Goal: Task Accomplishment & Management: Manage account settings

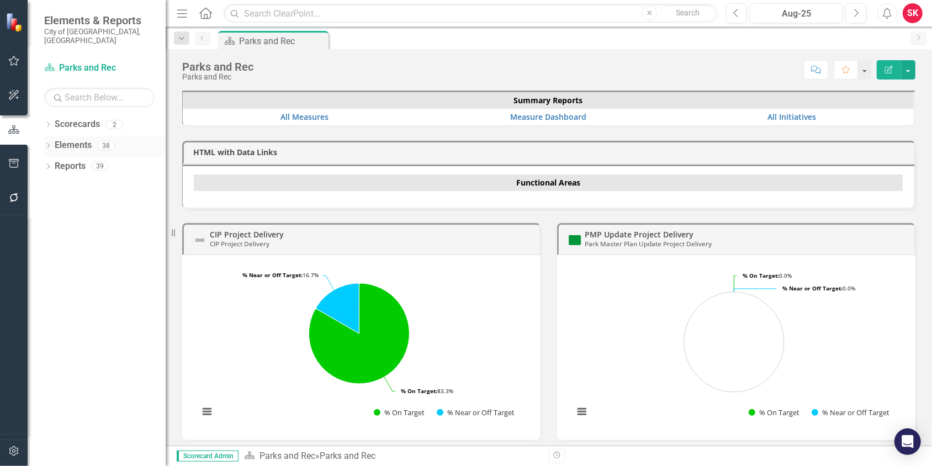
click at [47, 143] on icon "Dropdown" at bounding box center [48, 146] width 8 height 6
click at [48, 123] on icon "Dropdown" at bounding box center [48, 126] width 8 height 6
click at [54, 142] on icon "Dropdown" at bounding box center [54, 145] width 8 height 7
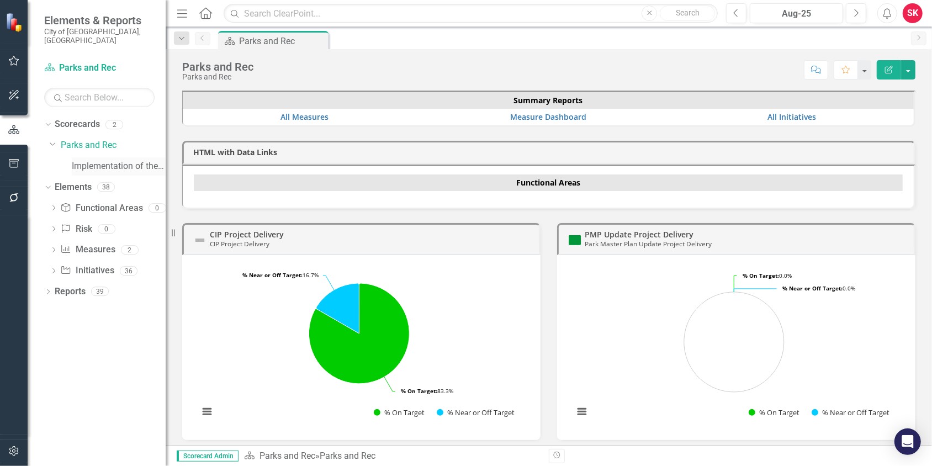
click at [83, 160] on link "Implementation of the Parks and Recreation Master Plan" at bounding box center [119, 166] width 94 height 13
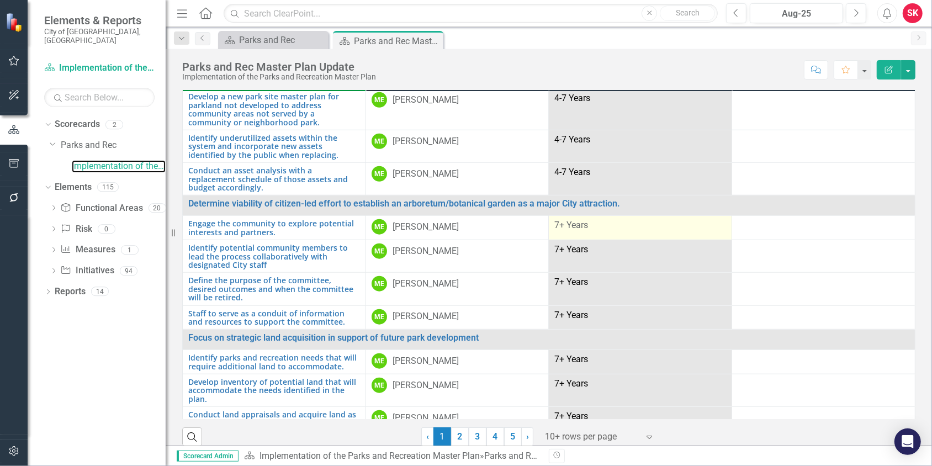
scroll to position [32, 0]
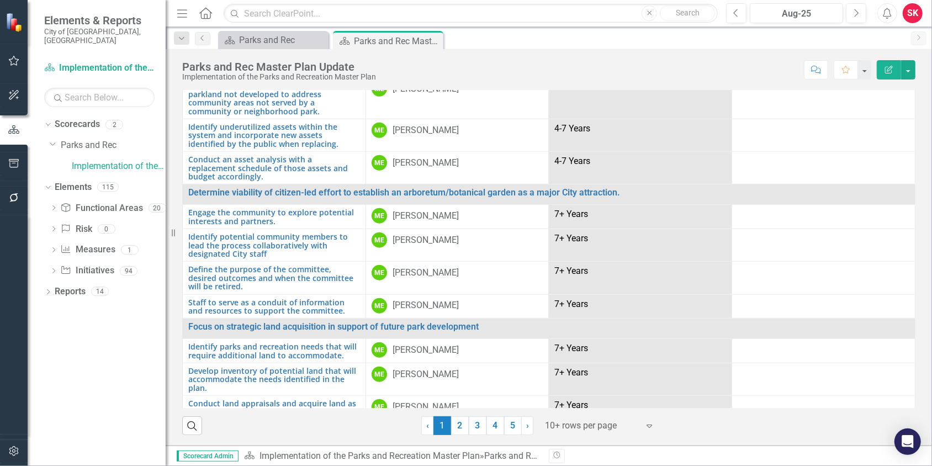
click at [644, 431] on div "Expand" at bounding box center [652, 426] width 17 height 20
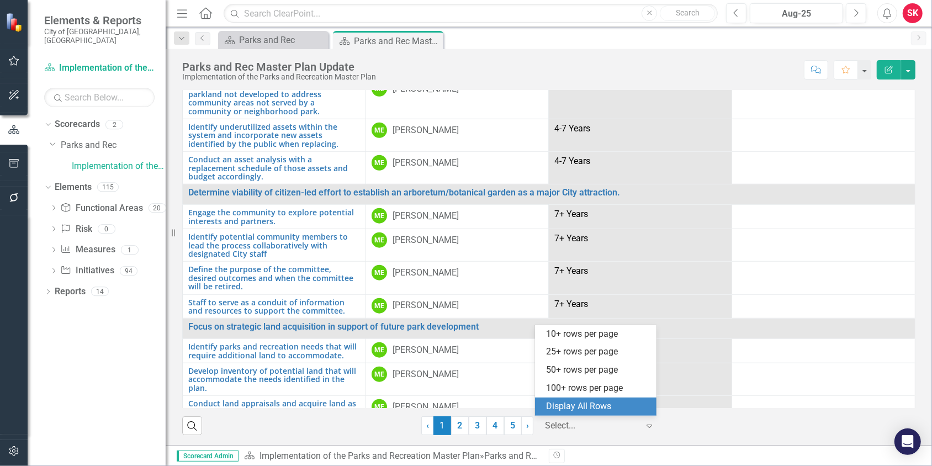
click at [604, 408] on div "Display All Rows" at bounding box center [598, 406] width 104 height 13
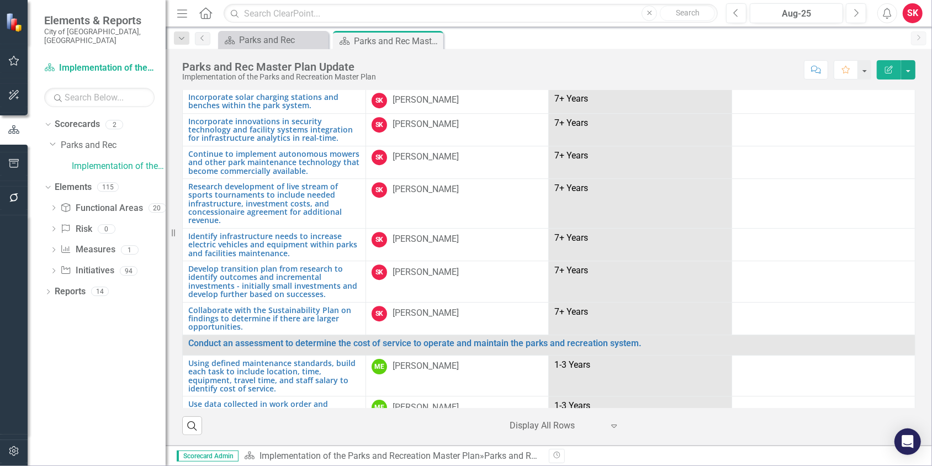
scroll to position [2392, 0]
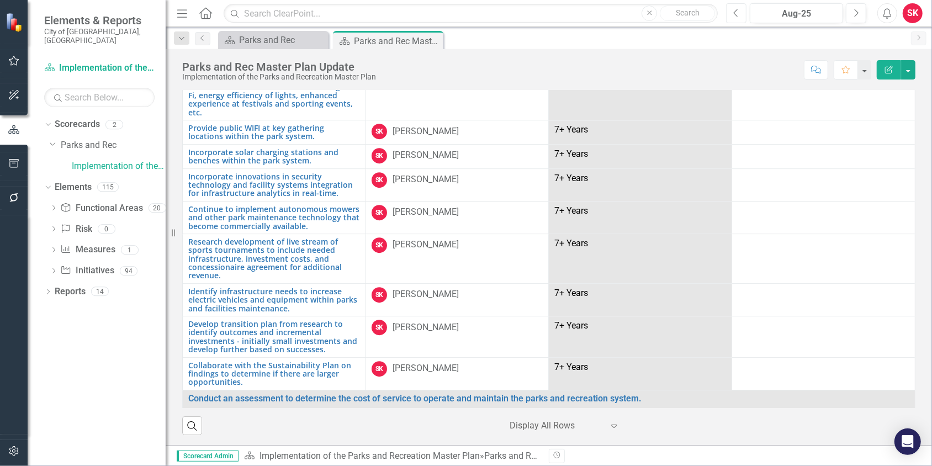
click at [735, 16] on icon "Previous" at bounding box center [736, 13] width 6 height 10
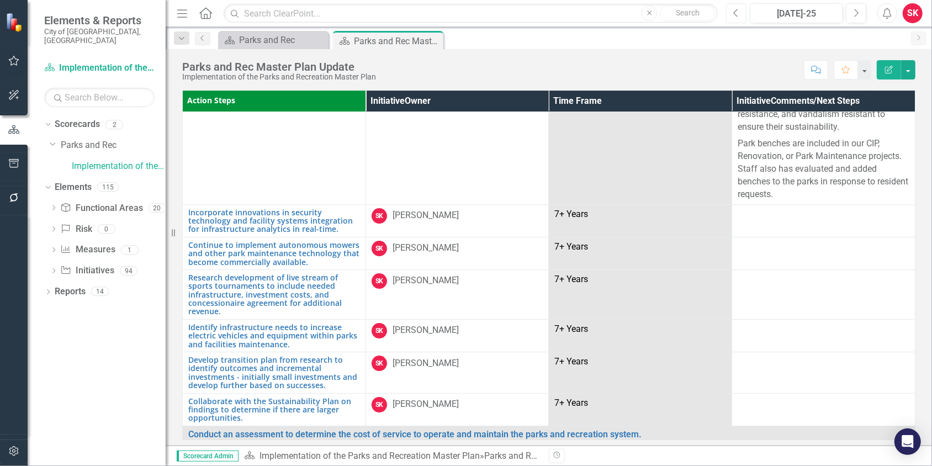
scroll to position [2712, 0]
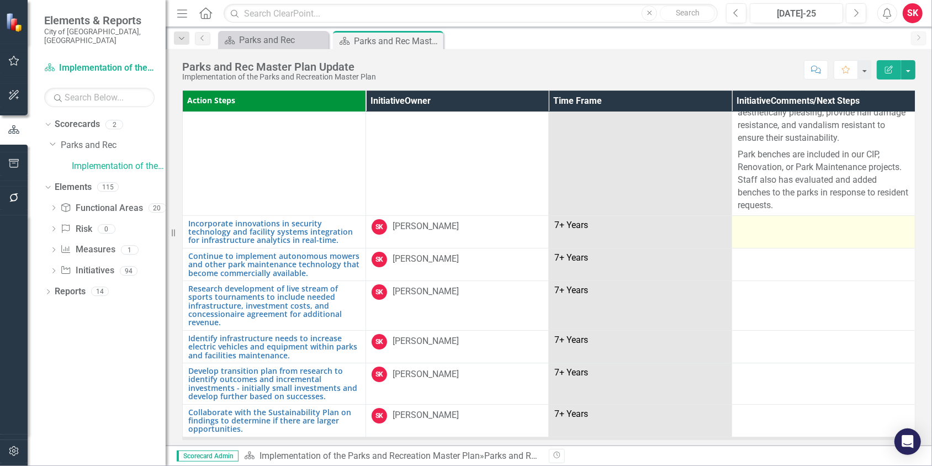
click at [750, 219] on div at bounding box center [823, 225] width 172 height 13
click at [774, 217] on td at bounding box center [823, 231] width 183 height 33
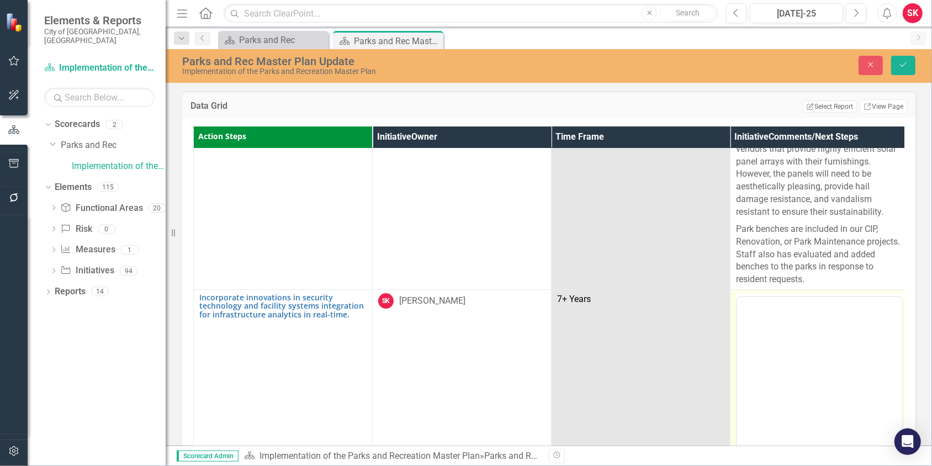
scroll to position [0, 0]
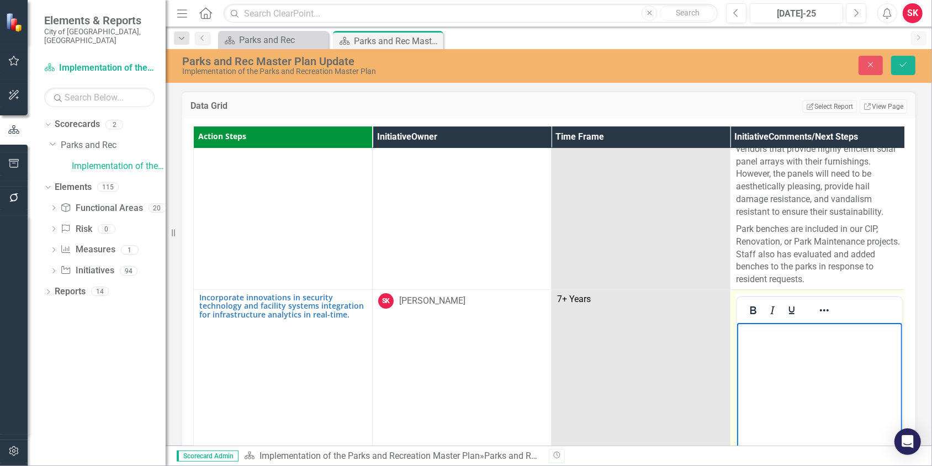
click at [773, 349] on body "Rich Text Area. Press ALT-0 for help." at bounding box center [818, 405] width 165 height 166
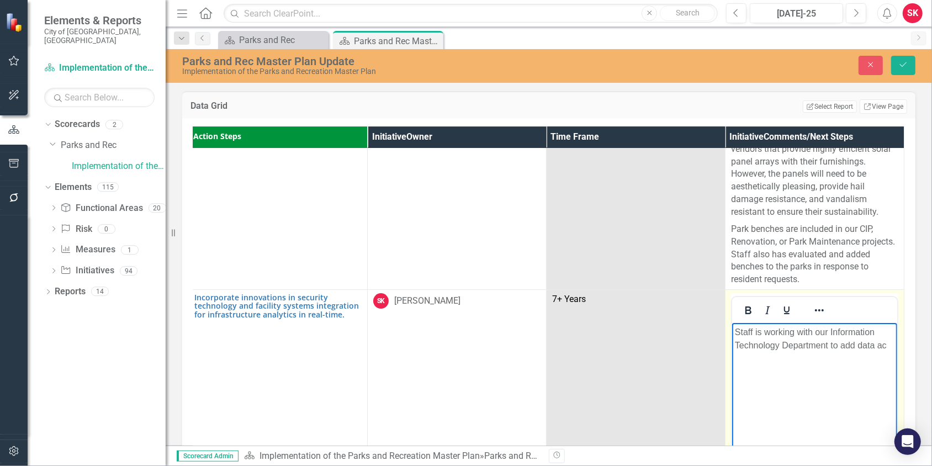
scroll to position [2712, 7]
click at [830, 345] on p "Staff is working with our Information Technology Department to add data access …" at bounding box center [813, 345] width 159 height 40
click at [847, 372] on p "Staff is working with our Information Technology Department and City of Dublin …" at bounding box center [813, 351] width 159 height 53
drag, startPoint x: 757, startPoint y: 370, endPoint x: 795, endPoint y: 368, distance: 37.6
click at [795, 368] on p "Staff is working with our Information Technology Department and City of Dublin …" at bounding box center [813, 351] width 159 height 53
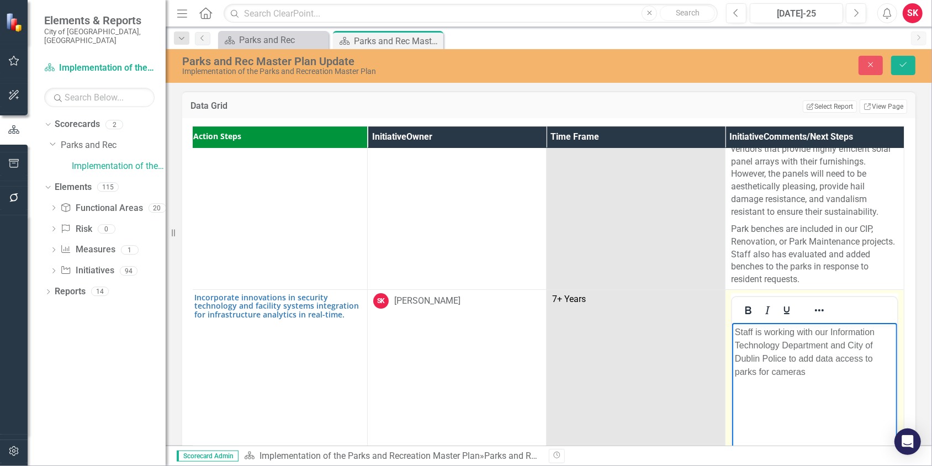
click at [815, 372] on p "Staff is working with our Information Technology Department and City of Dublin …" at bounding box center [813, 351] width 159 height 53
click at [804, 383] on p "Staff is working with our Information Technology Department and City of Dublin …" at bounding box center [813, 358] width 159 height 66
click at [902, 65] on icon "Save" at bounding box center [903, 65] width 10 height 8
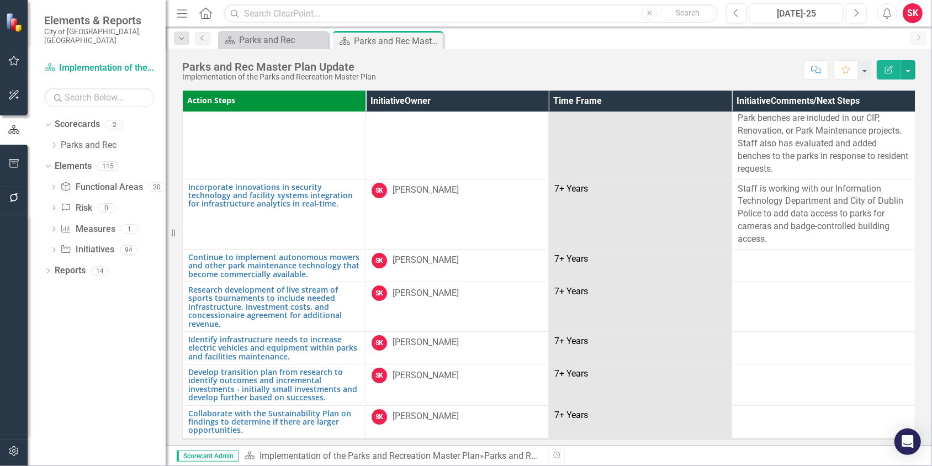
scroll to position [2759, 0]
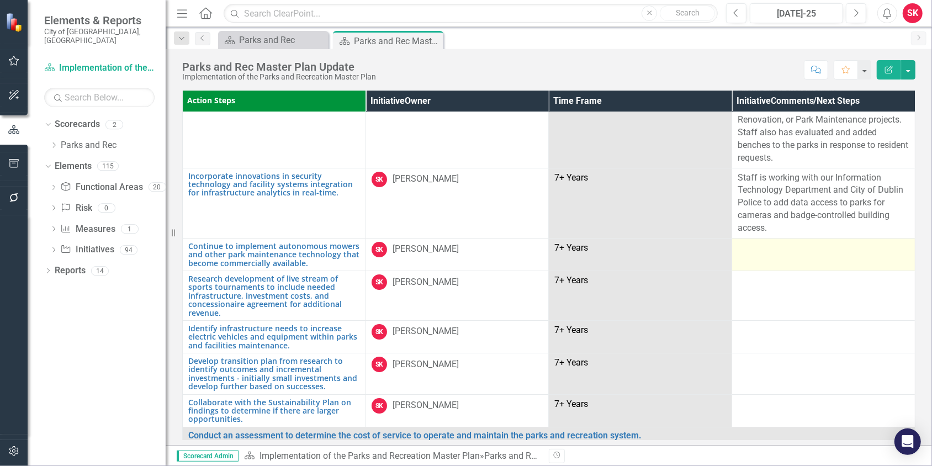
click at [745, 238] on td at bounding box center [823, 254] width 183 height 33
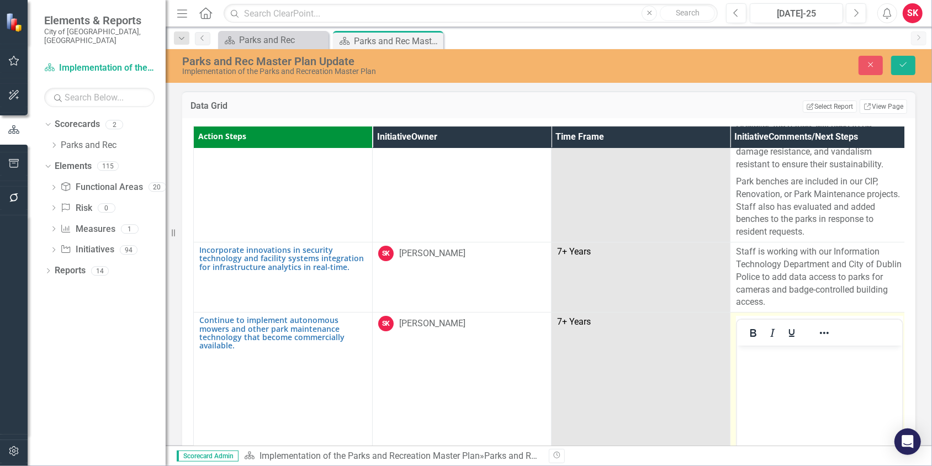
scroll to position [0, 0]
click at [758, 364] on body "Rich Text Area. Press ALT-0 for help." at bounding box center [818, 428] width 165 height 166
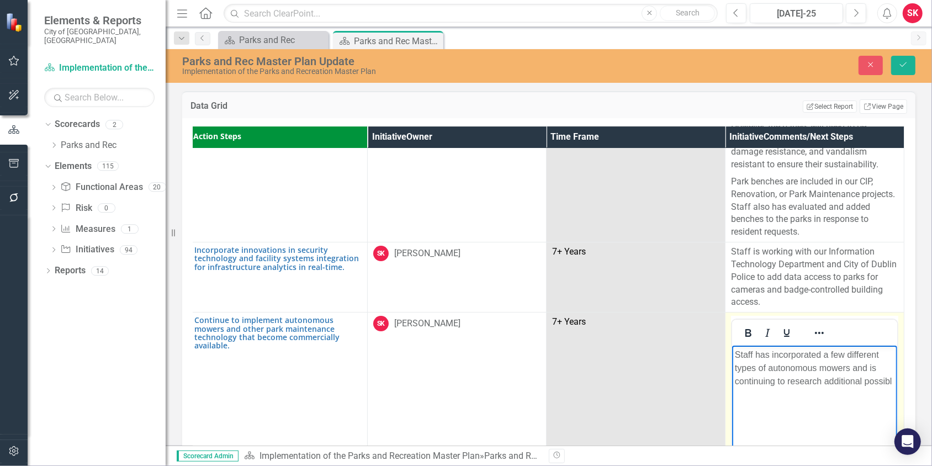
scroll to position [2759, 10]
drag, startPoint x: 897, startPoint y: 65, endPoint x: 916, endPoint y: 65, distance: 18.2
click at [897, 65] on button "Save" at bounding box center [903, 65] width 24 height 19
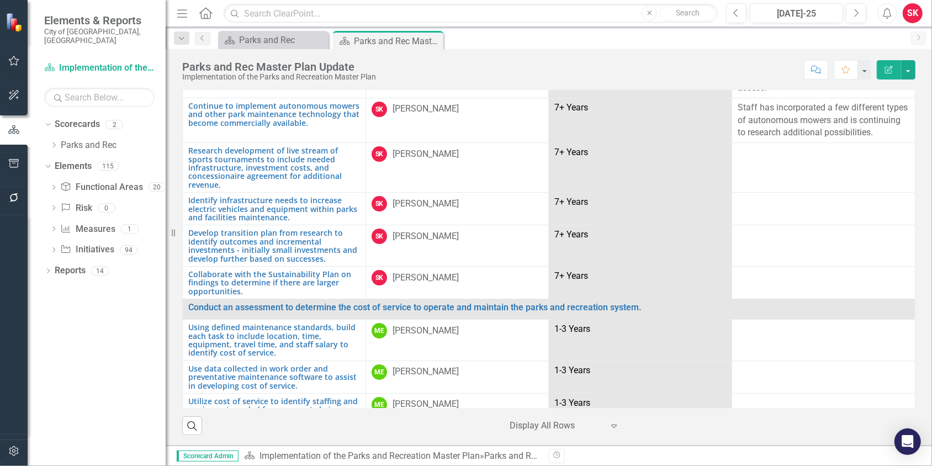
scroll to position [2870, 0]
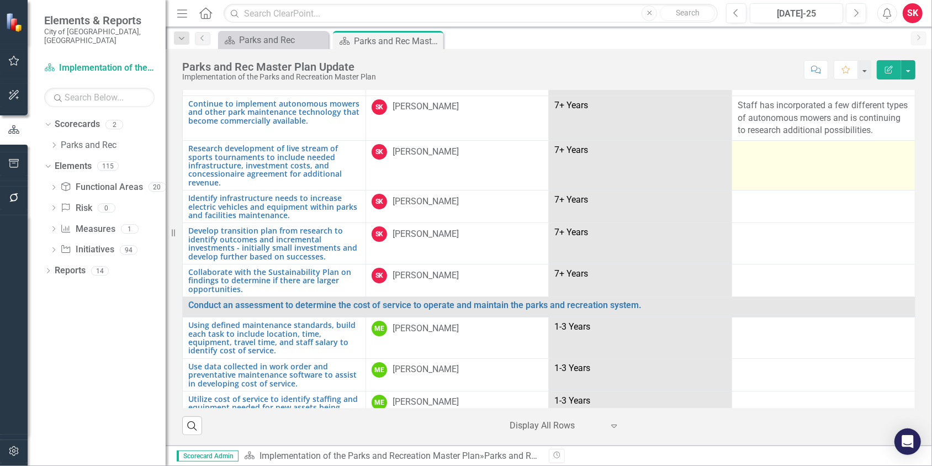
click at [741, 157] on td at bounding box center [823, 166] width 183 height 50
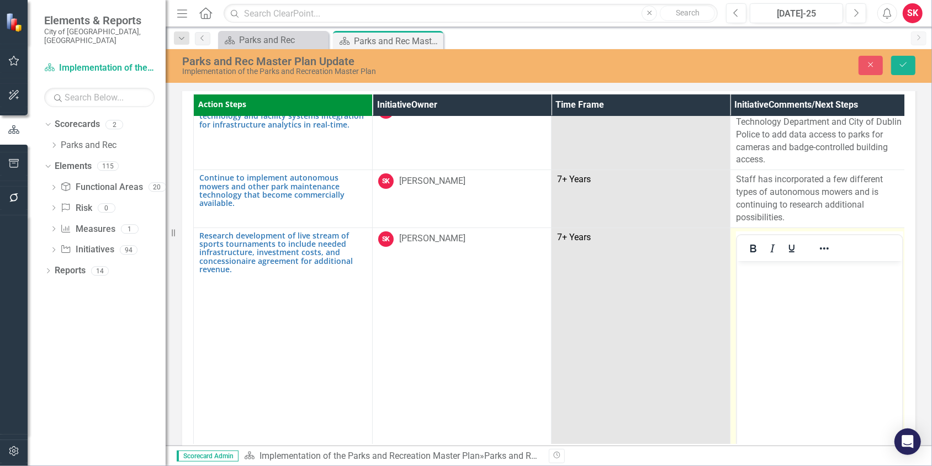
scroll to position [0, 0]
click at [773, 293] on body "Rich Text Area. Press ALT-0 for help." at bounding box center [818, 343] width 165 height 166
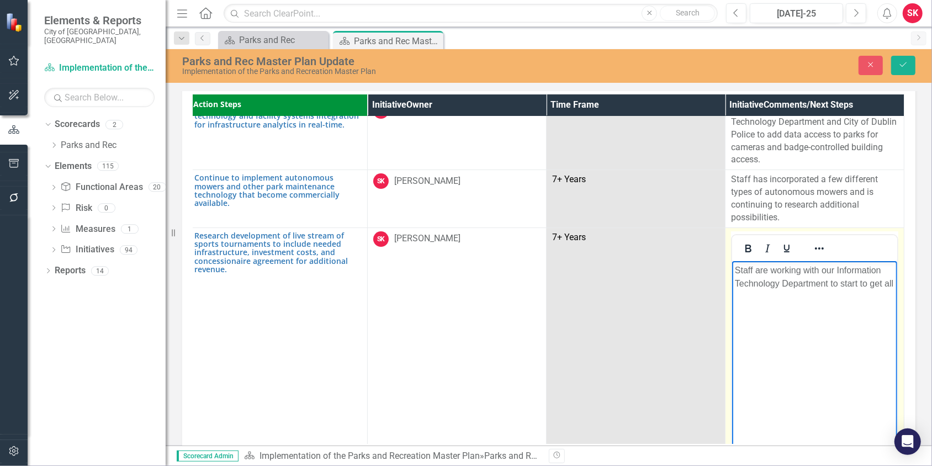
scroll to position [2870, 10]
drag, startPoint x: 765, startPoint y: 294, endPoint x: 766, endPoint y: 299, distance: 5.6
click at [766, 299] on p "Staff are working with our Information Technology Department to start to get al…" at bounding box center [813, 289] width 159 height 53
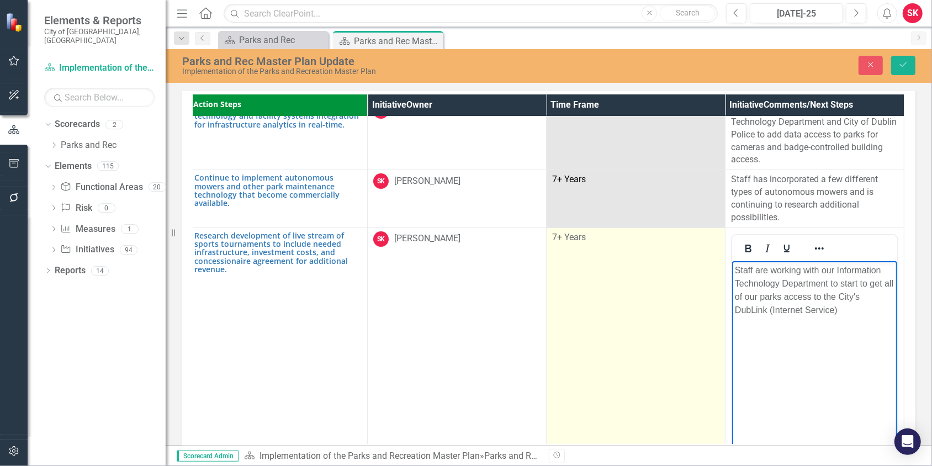
drag, startPoint x: 35, startPoint y: 39, endPoint x: 581, endPoint y: 261, distance: 589.4
click at [581, 261] on td "7+ Years" at bounding box center [635, 357] width 179 height 261
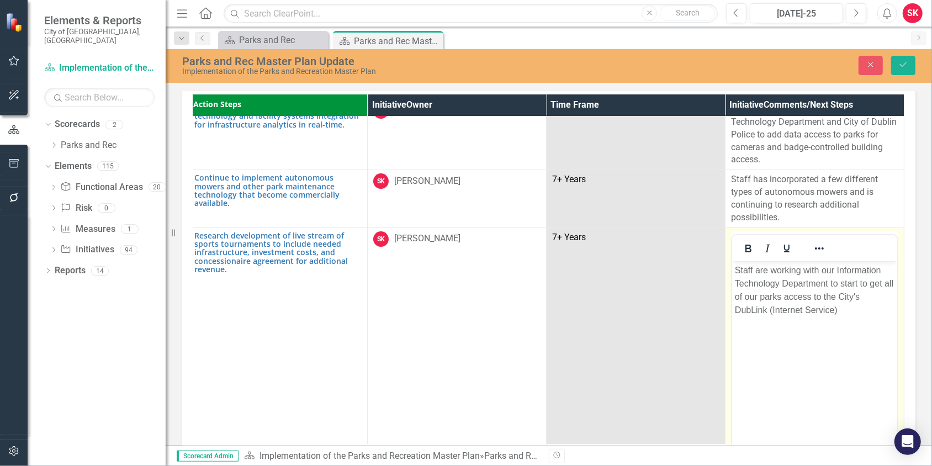
click at [826, 310] on p "Staff are working with our Information Technology Department to start to get al…" at bounding box center [813, 289] width 159 height 53
click at [903, 67] on icon "Save" at bounding box center [903, 65] width 10 height 8
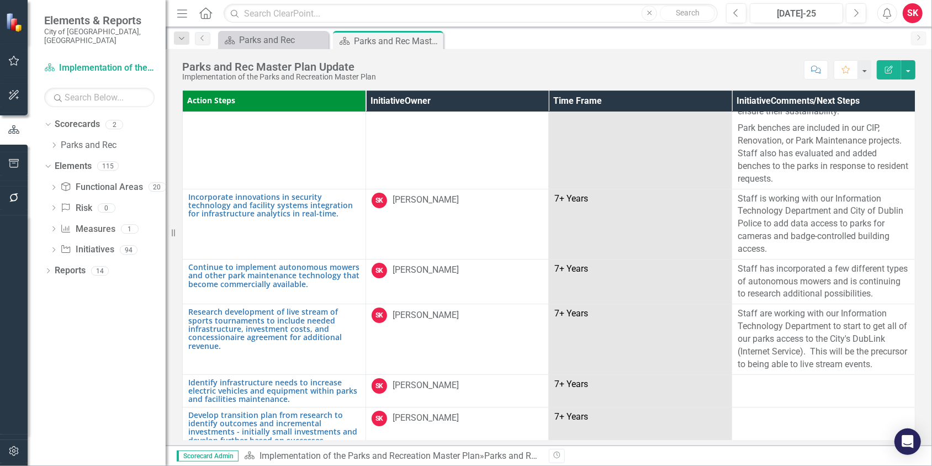
scroll to position [2759, 0]
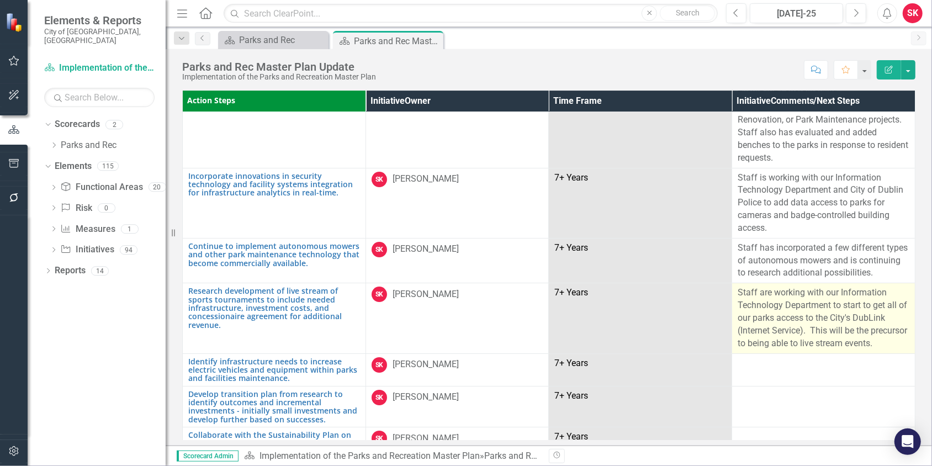
click at [827, 327] on p "Staff are working with our Information Technology Department to start to get al…" at bounding box center [823, 317] width 172 height 63
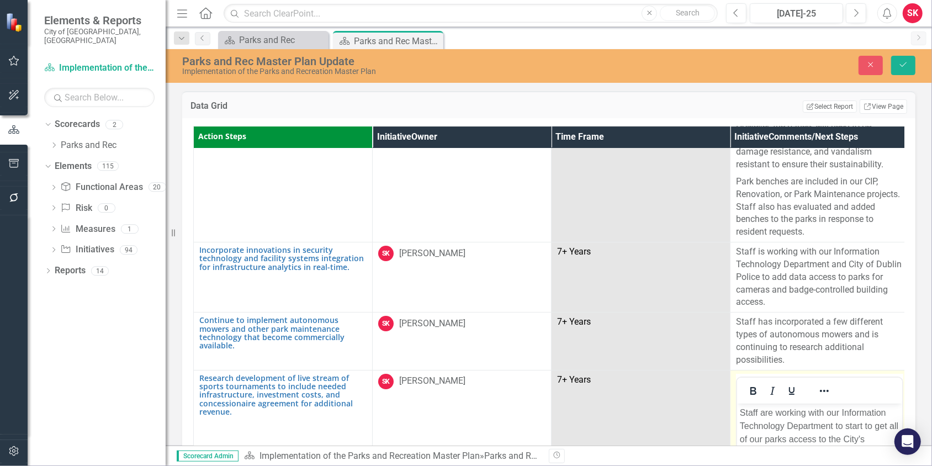
scroll to position [0, 0]
click at [813, 449] on p "Staff are working with our Information Technology Department to start to get al…" at bounding box center [818, 445] width 159 height 79
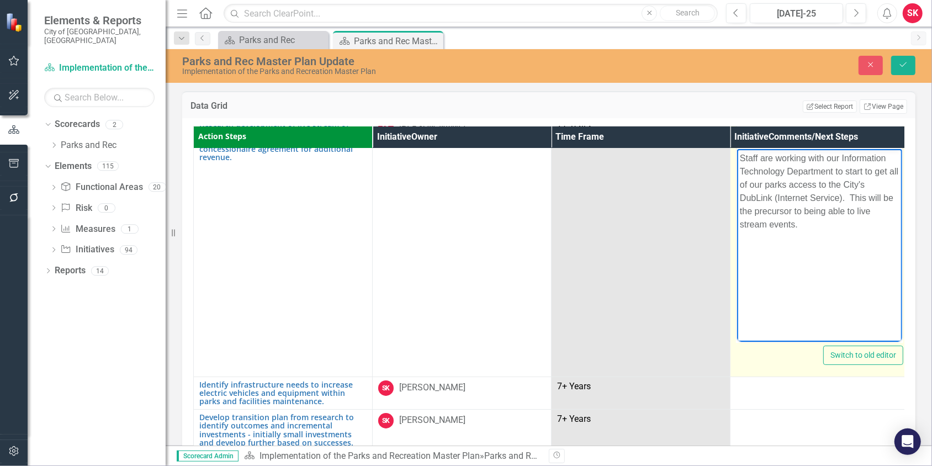
scroll to position [3035, 0]
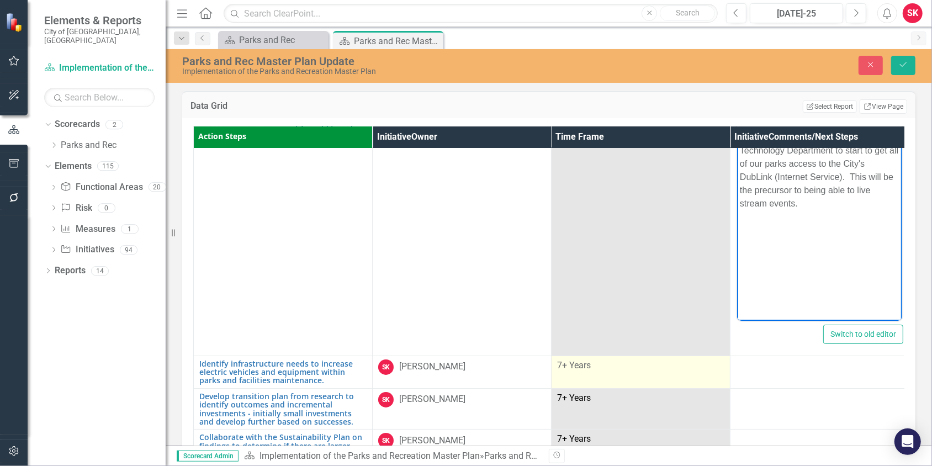
click at [658, 355] on td "7+ Years" at bounding box center [640, 371] width 179 height 33
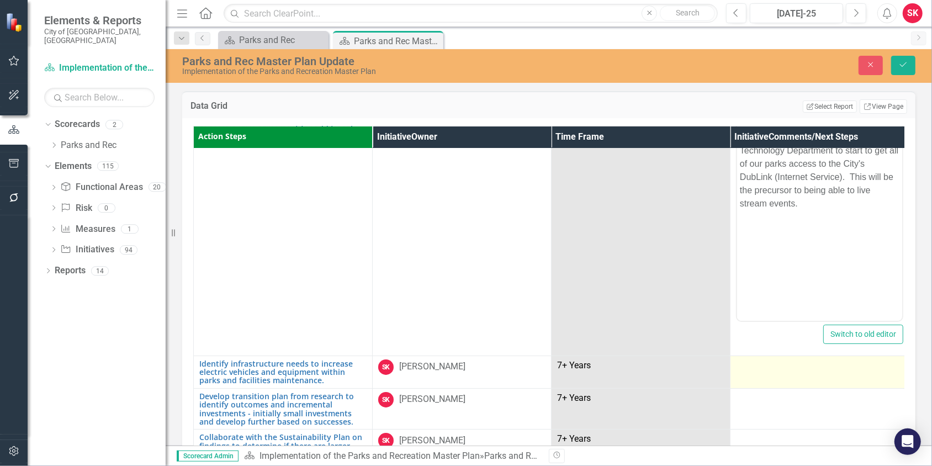
click at [768, 359] on div at bounding box center [819, 365] width 167 height 13
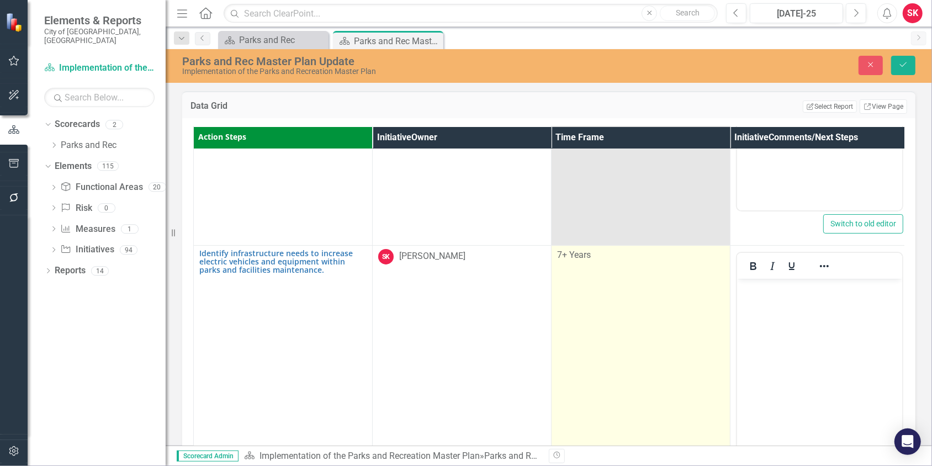
scroll to position [3201, 0]
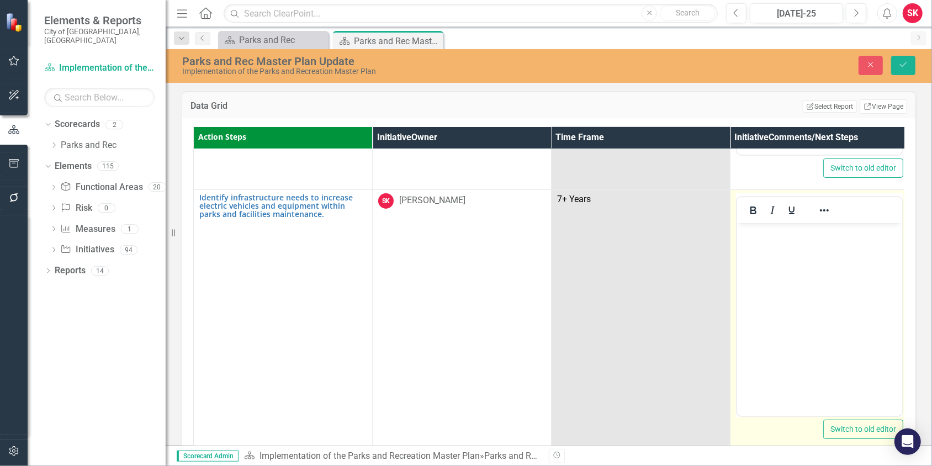
click at [769, 250] on body "Rich Text Area. Press ALT-0 for help." at bounding box center [818, 305] width 165 height 166
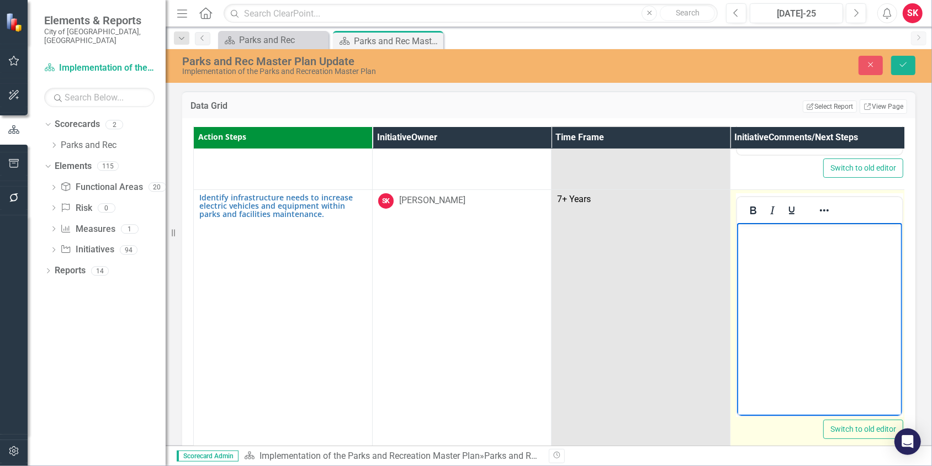
click at [769, 250] on body "Rich Text Area. Press ALT-0 for help." at bounding box center [818, 305] width 165 height 166
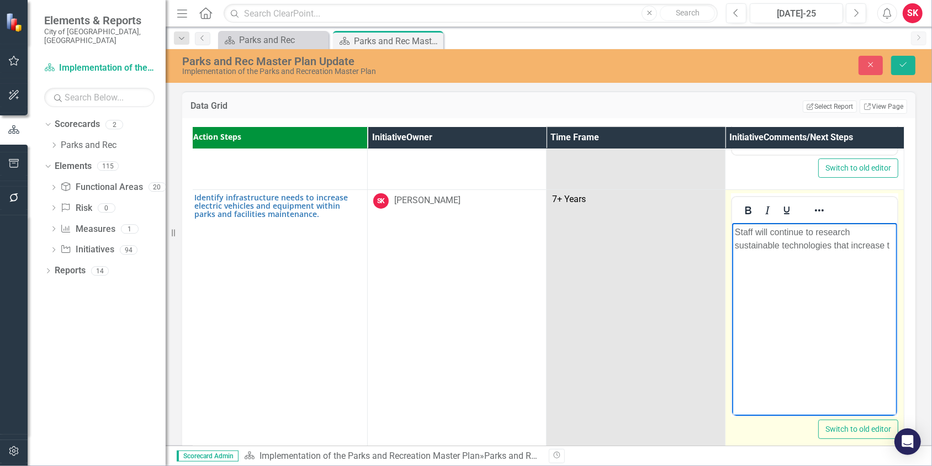
scroll to position [3201, 10]
click at [774, 249] on p "Staff will continue to research sustainable technologies that increase the effi…" at bounding box center [813, 251] width 159 height 53
click at [829, 273] on p "Staff will continue to research sustainable technologies that increase the effi…" at bounding box center [813, 251] width 159 height 53
click at [817, 310] on body "Staff will continue to research sustainable technologies that increase the effi…" at bounding box center [813, 305] width 165 height 166
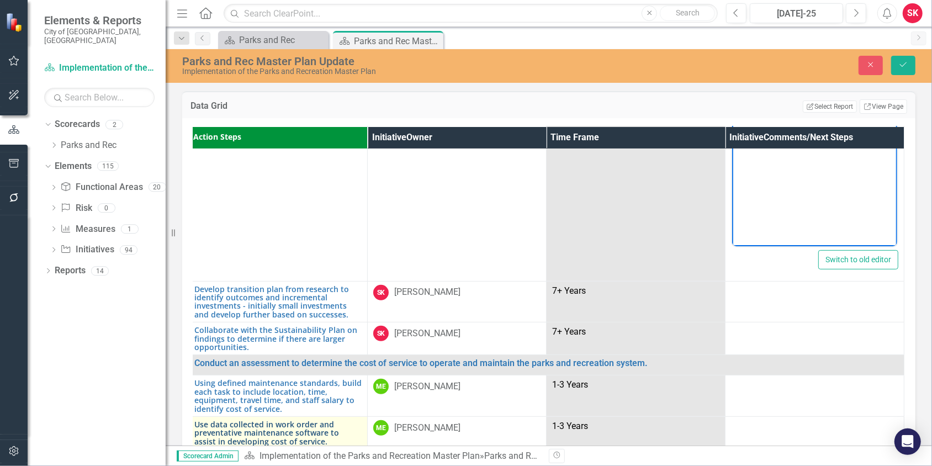
scroll to position [3366, 10]
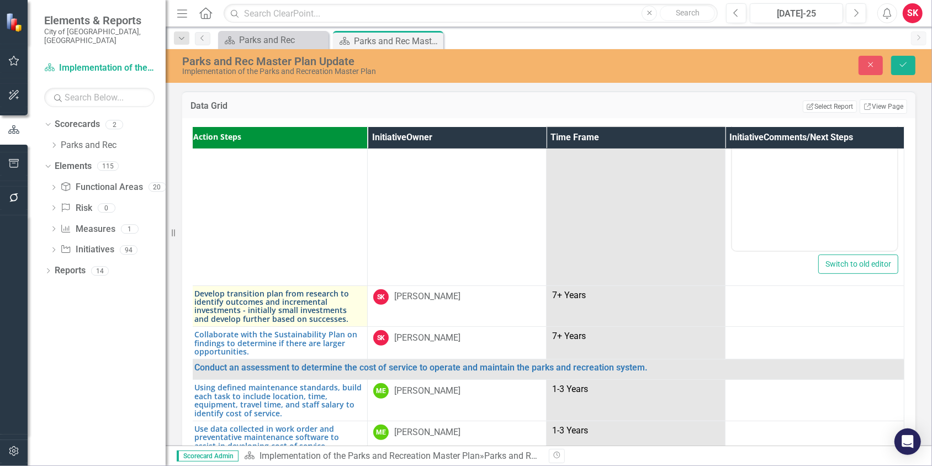
click at [206, 289] on link "Develop transition plan from research to identify outcomes and incremental inve…" at bounding box center [277, 306] width 167 height 34
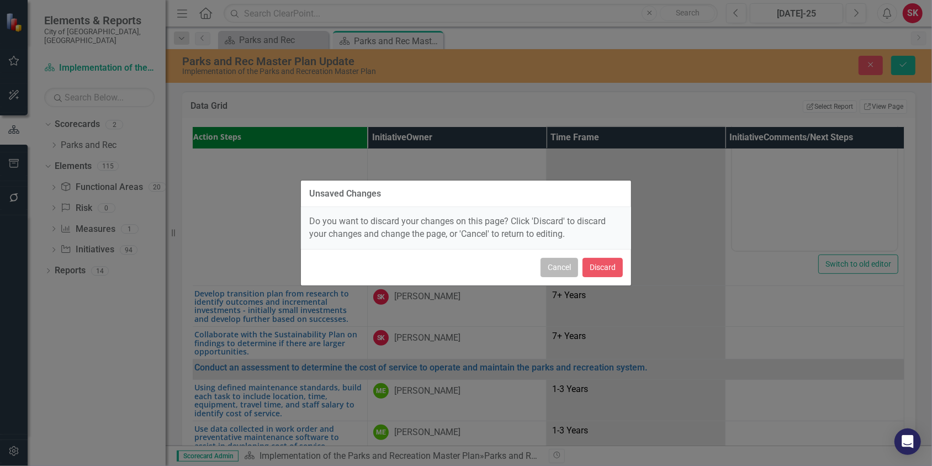
click at [558, 262] on button "Cancel" at bounding box center [559, 267] width 38 height 19
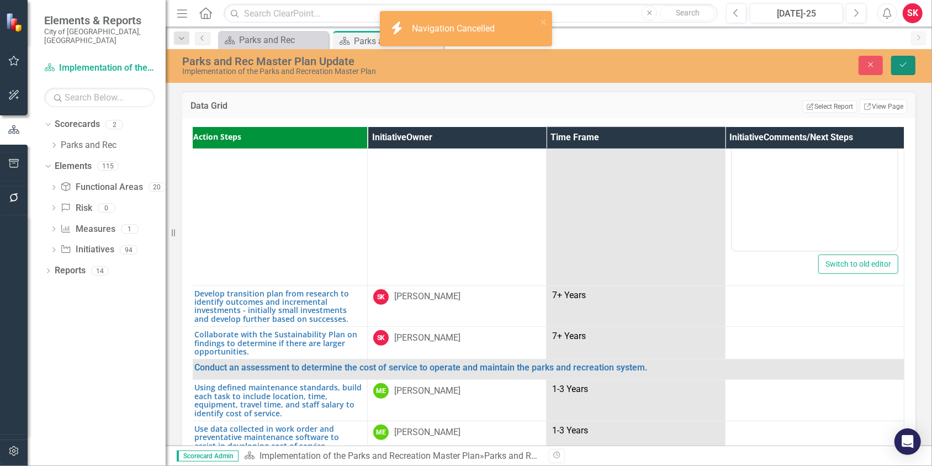
click at [898, 70] on button "Save" at bounding box center [903, 65] width 24 height 19
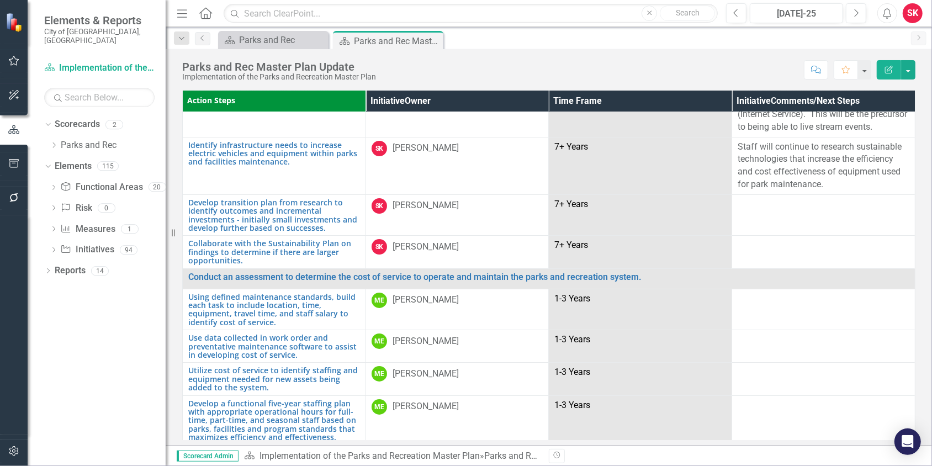
scroll to position [2980, 0]
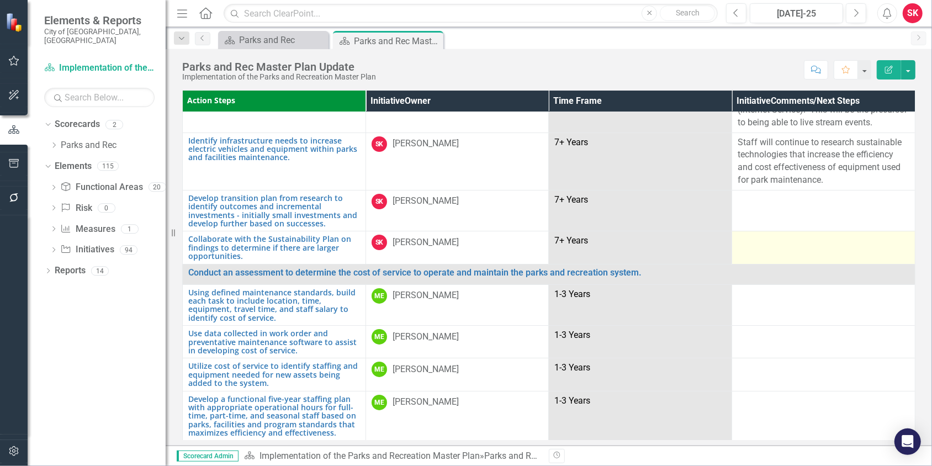
click at [739, 248] on div at bounding box center [823, 241] width 172 height 13
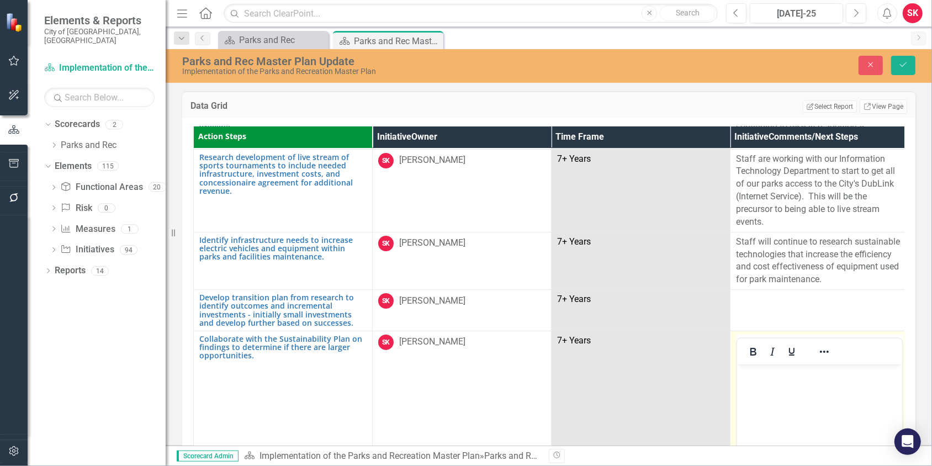
scroll to position [0, 0]
click at [754, 390] on body "Rich Text Area. Press ALT-0 for help." at bounding box center [818, 447] width 165 height 166
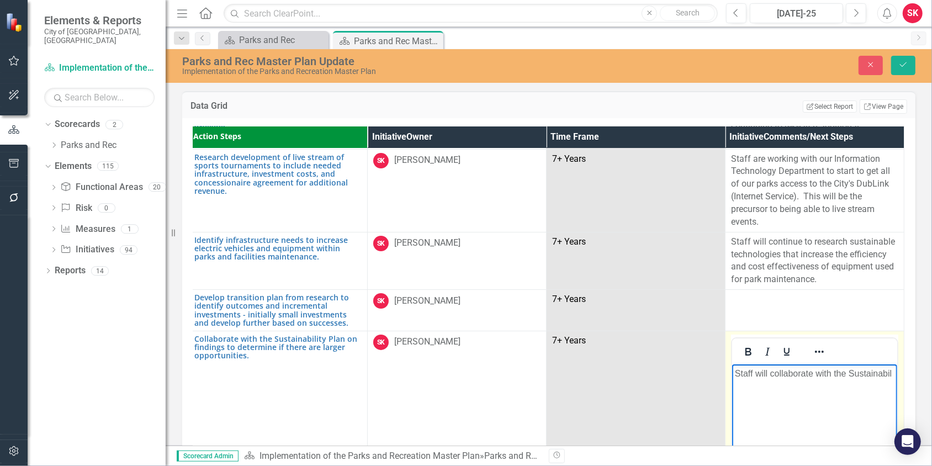
scroll to position [2980, 10]
click at [858, 371] on p "Staff will collaborate with the Sustainability Plan" at bounding box center [813, 379] width 159 height 26
click at [812, 387] on p "Staff will collaborate with the Sustainability Plan" at bounding box center [813, 379] width 159 height 26
click at [853, 373] on p "Staff will collaborate with the Sustainability Plan" at bounding box center [813, 379] width 159 height 26
click at [818, 390] on p "Staff will collaborate with the Sustainability Plan" at bounding box center [813, 379] width 159 height 26
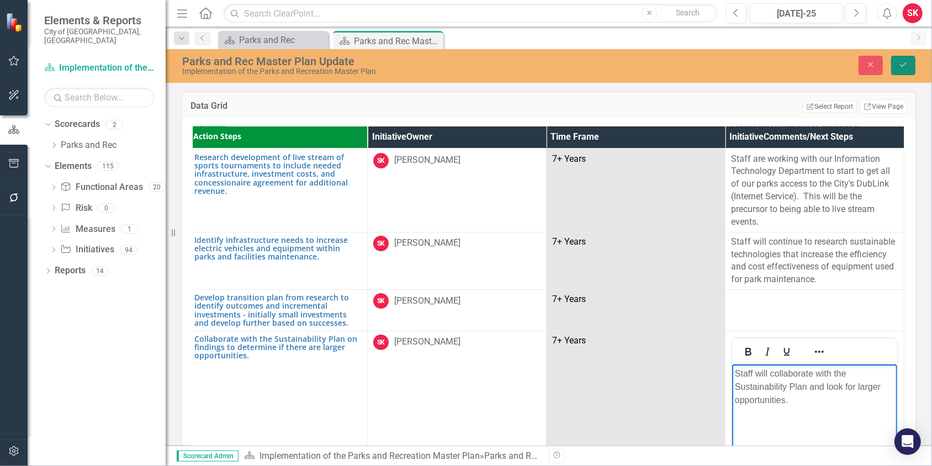
click at [903, 67] on icon "Save" at bounding box center [903, 65] width 10 height 8
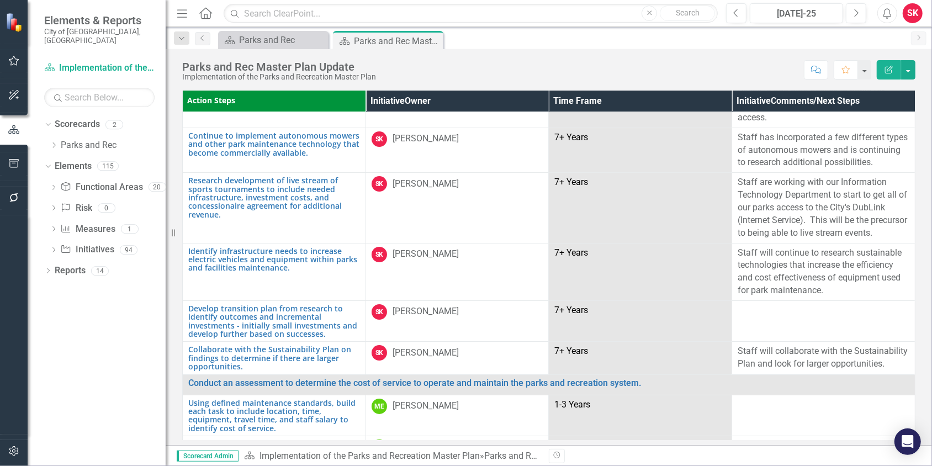
scroll to position [2924, 0]
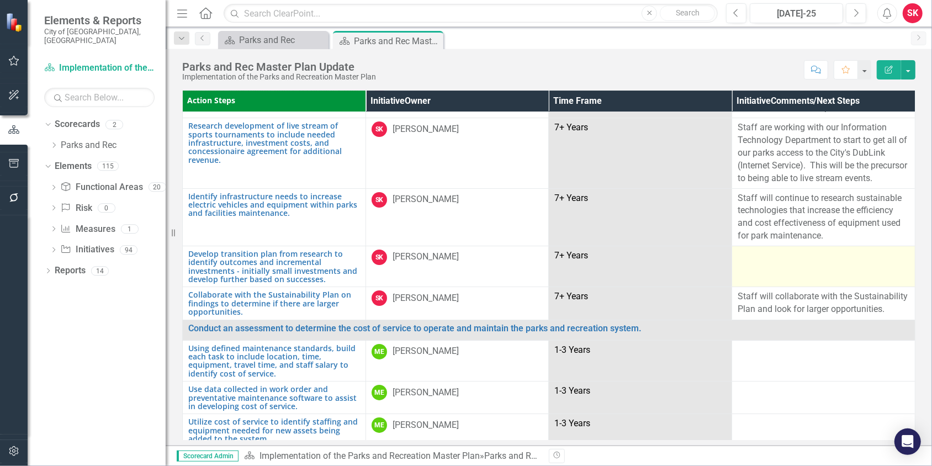
click at [754, 263] on div at bounding box center [823, 255] width 172 height 13
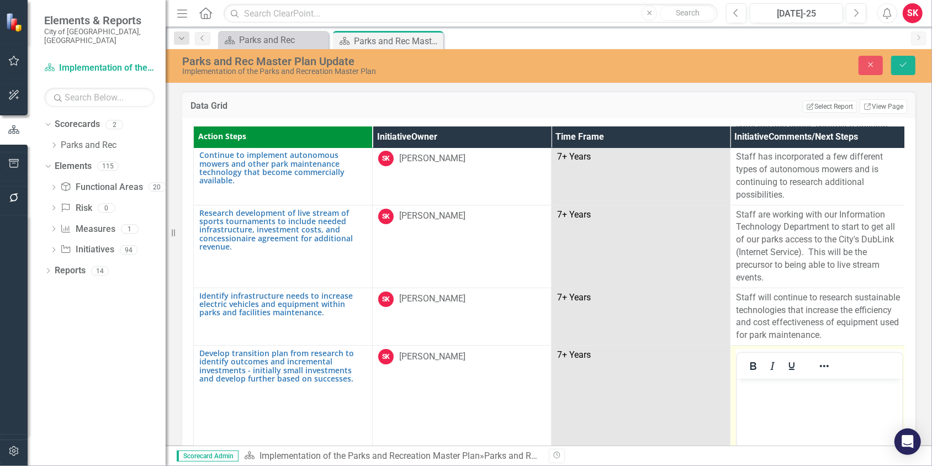
scroll to position [0, 0]
click at [767, 403] on body "Rich Text Area. Press ALT-0 for help." at bounding box center [818, 461] width 165 height 166
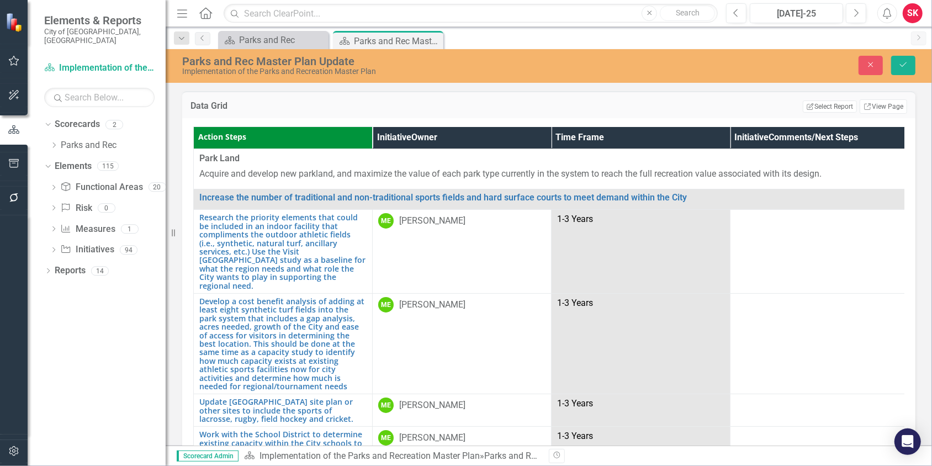
scroll to position [2924, 0]
